Goal: Find specific page/section

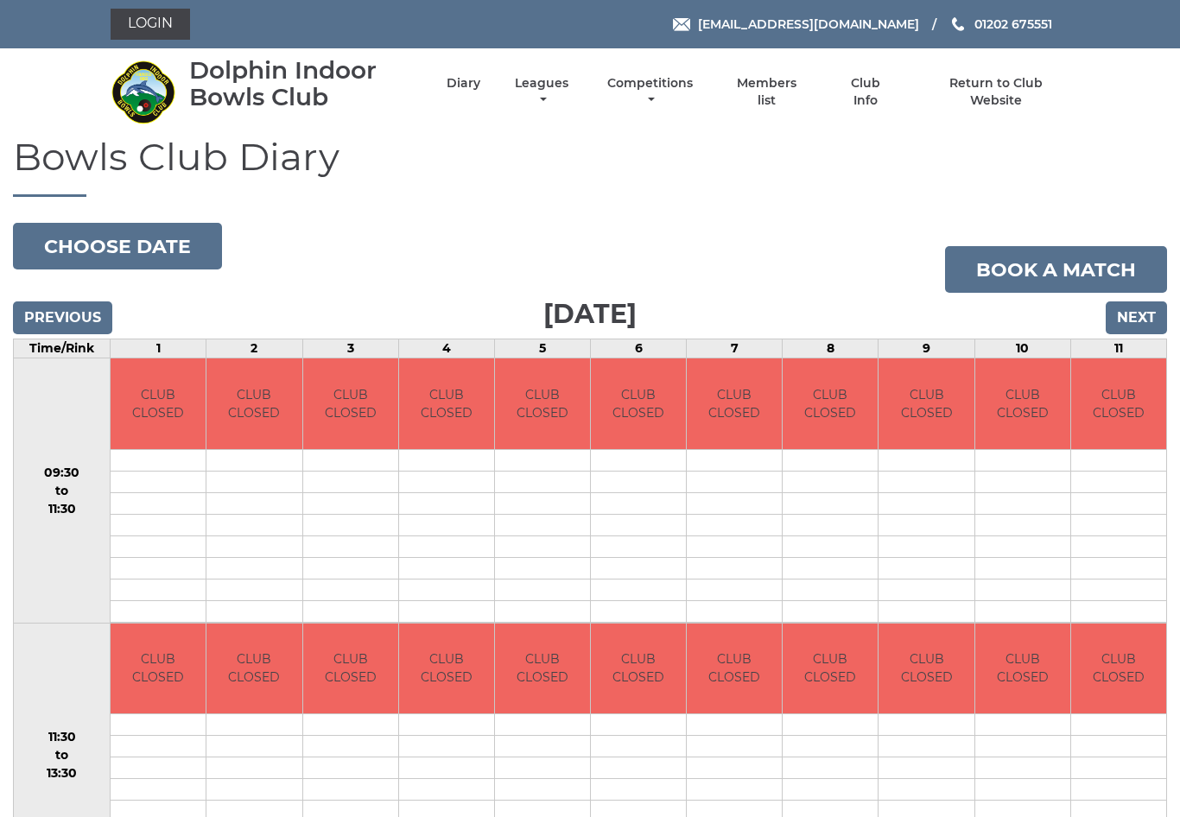
click at [781, 92] on link "Members list" at bounding box center [766, 92] width 79 height 34
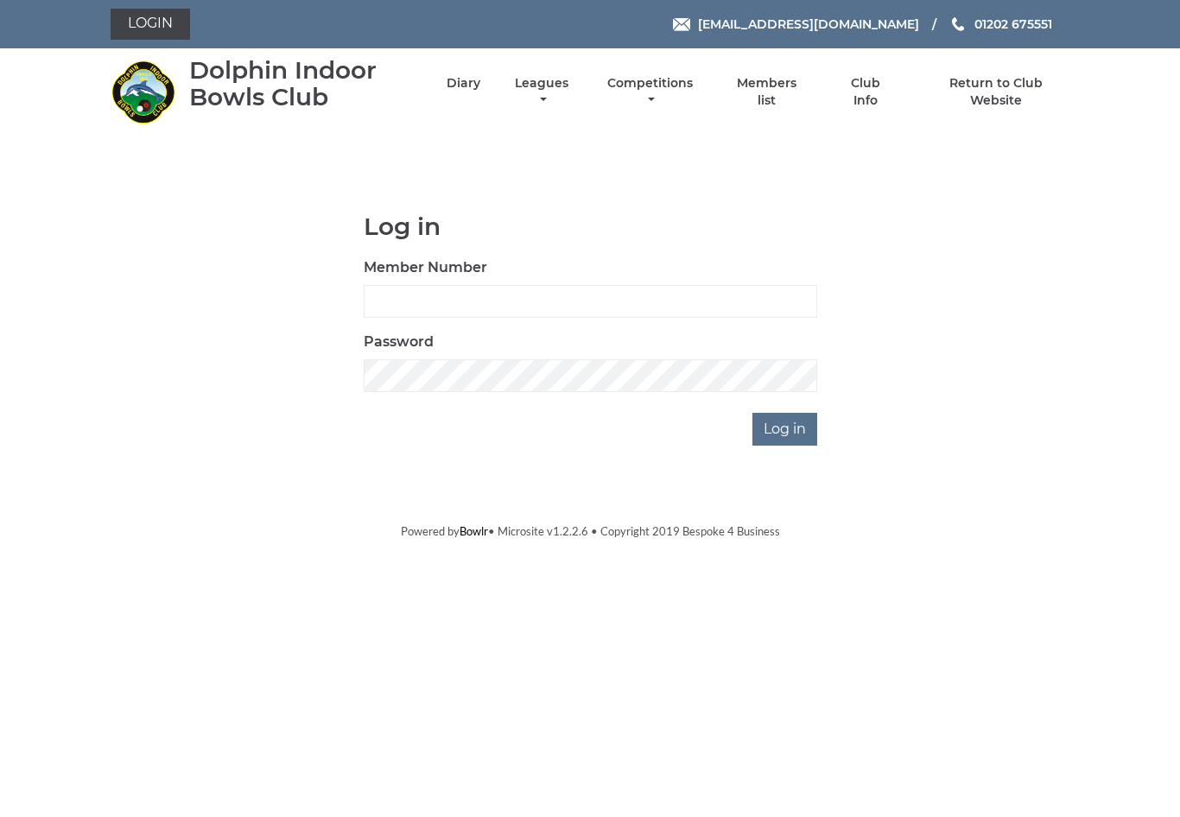
click at [539, 301] on input "Member Number" at bounding box center [590, 301] width 453 height 33
type input "3453"
click at [791, 429] on input "Log in" at bounding box center [784, 429] width 65 height 33
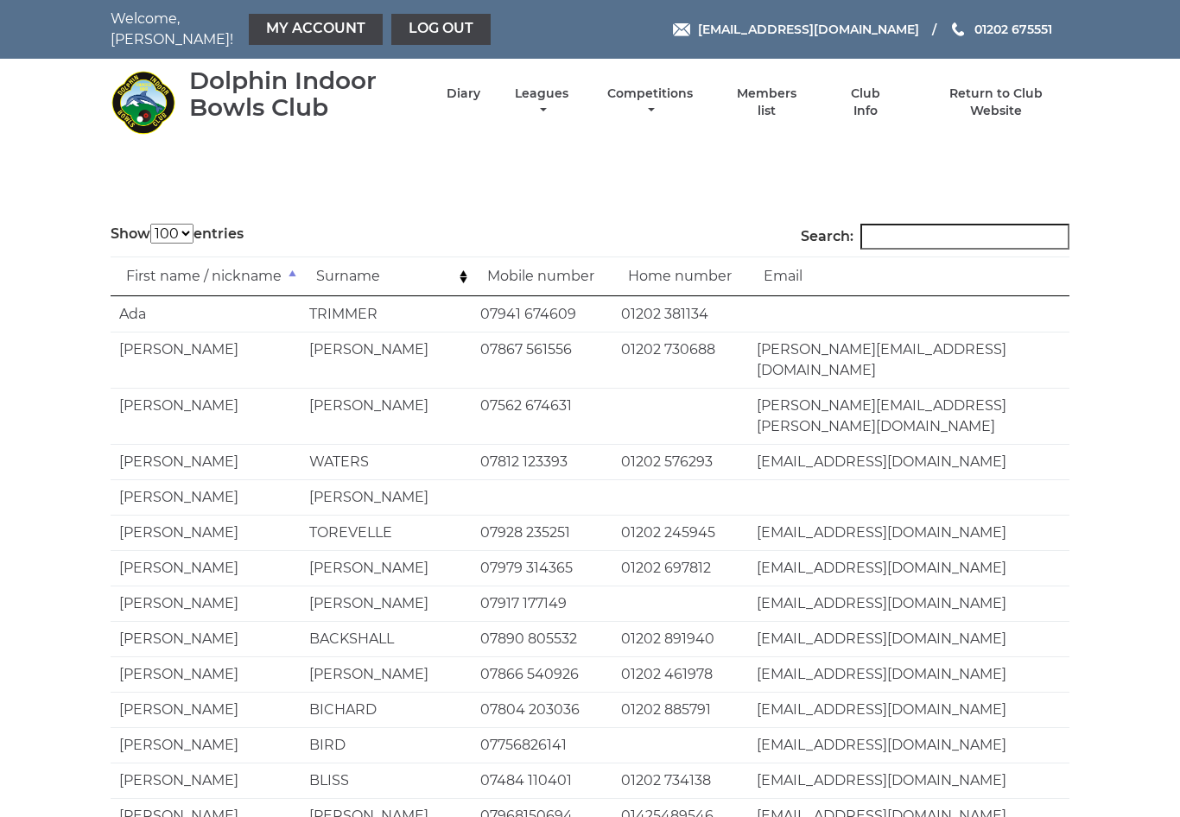
select select "100"
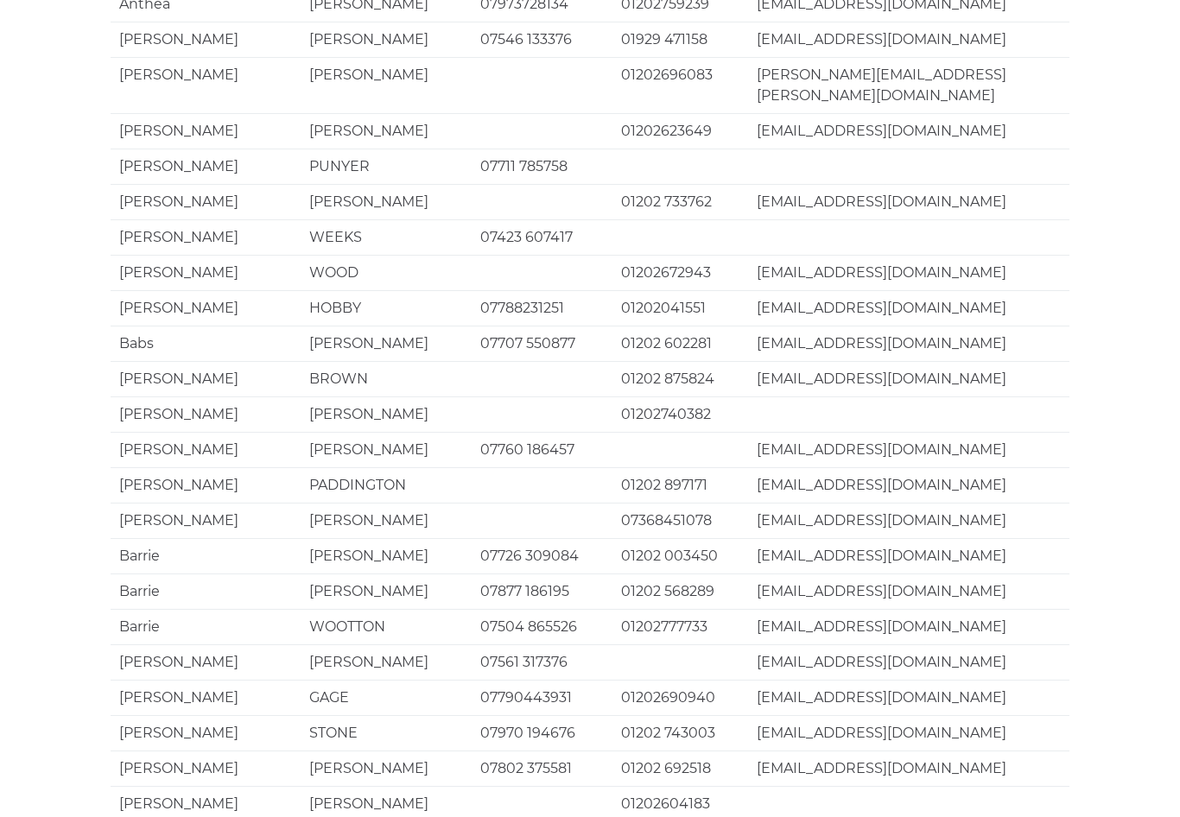
scroll to position [3119, 0]
